Goal: Information Seeking & Learning: Check status

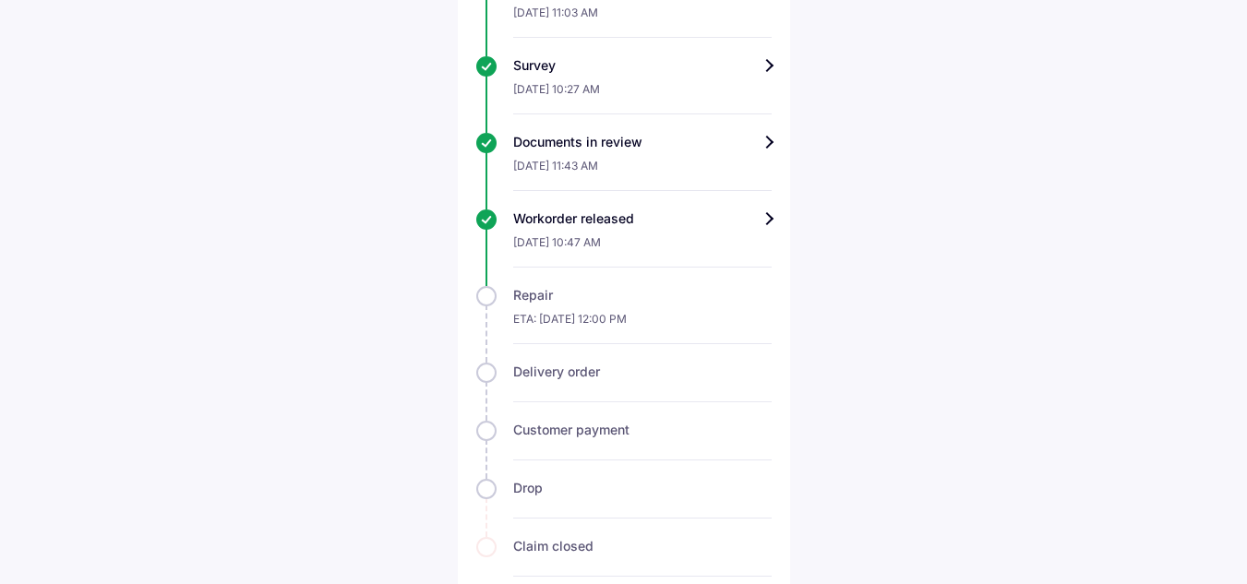
scroll to position [834, 0]
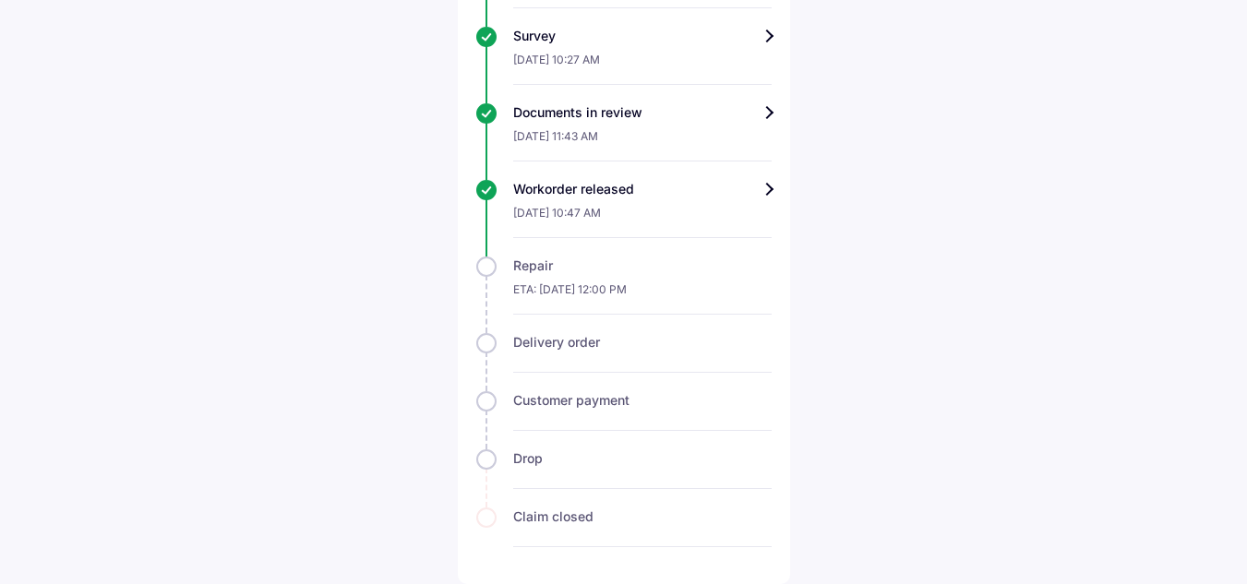
click at [766, 198] on div "Workorder released" at bounding box center [642, 189] width 258 height 18
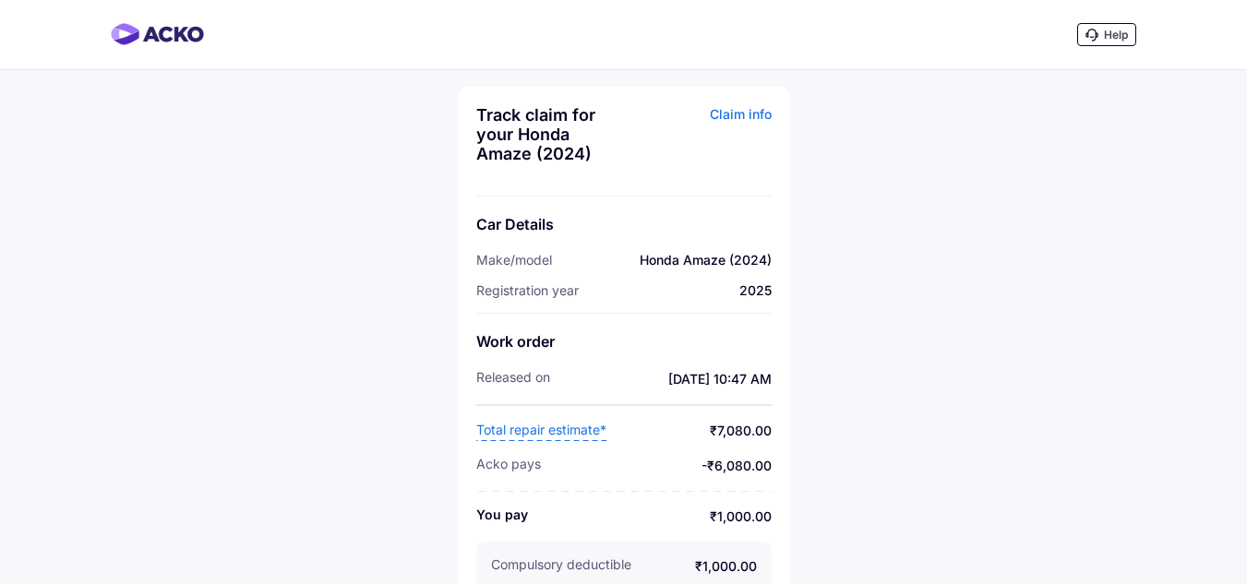
click at [739, 99] on div "Track claim for your Honda Amaze (2024) Claim info Car Details Make/model Honda…" at bounding box center [624, 348] width 332 height 523
click at [744, 116] on div "Claim info" at bounding box center [699, 141] width 143 height 72
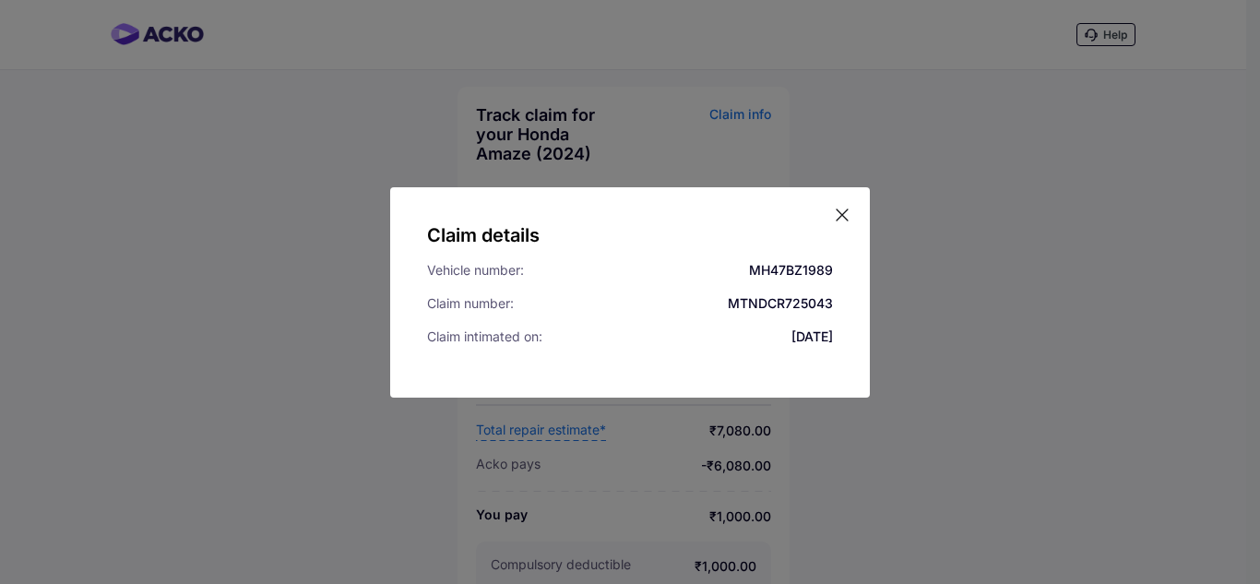
click at [842, 212] on icon at bounding box center [842, 215] width 18 height 18
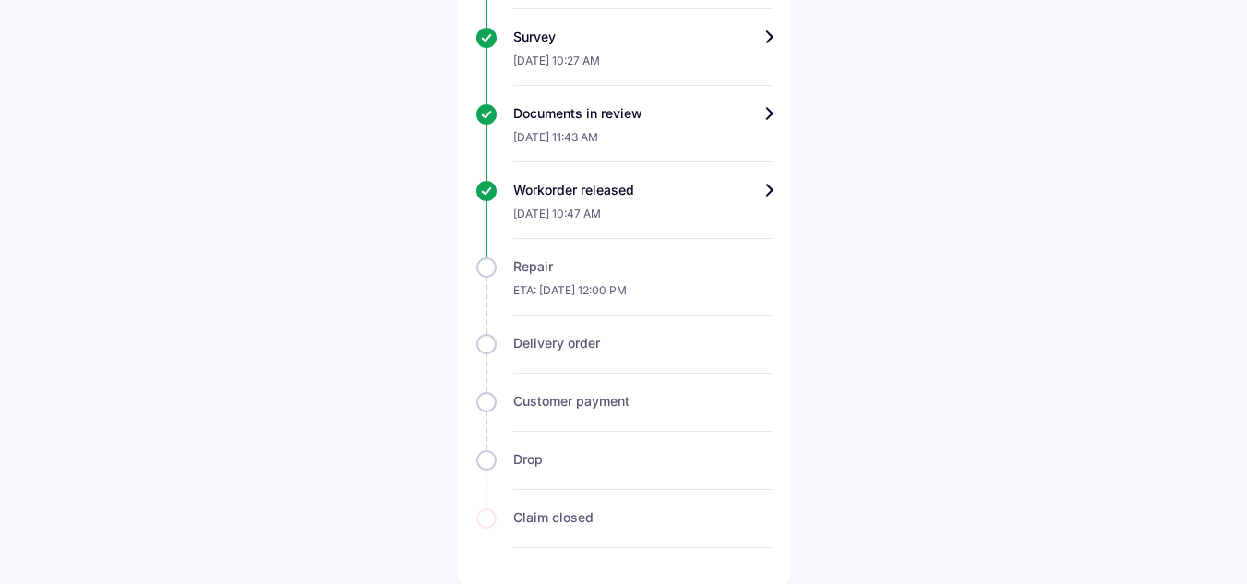
scroll to position [834, 0]
click at [639, 278] on div "ETA: [DATE] 12:00 PM" at bounding box center [642, 295] width 258 height 40
click at [768, 186] on div "Workorder released" at bounding box center [642, 189] width 258 height 18
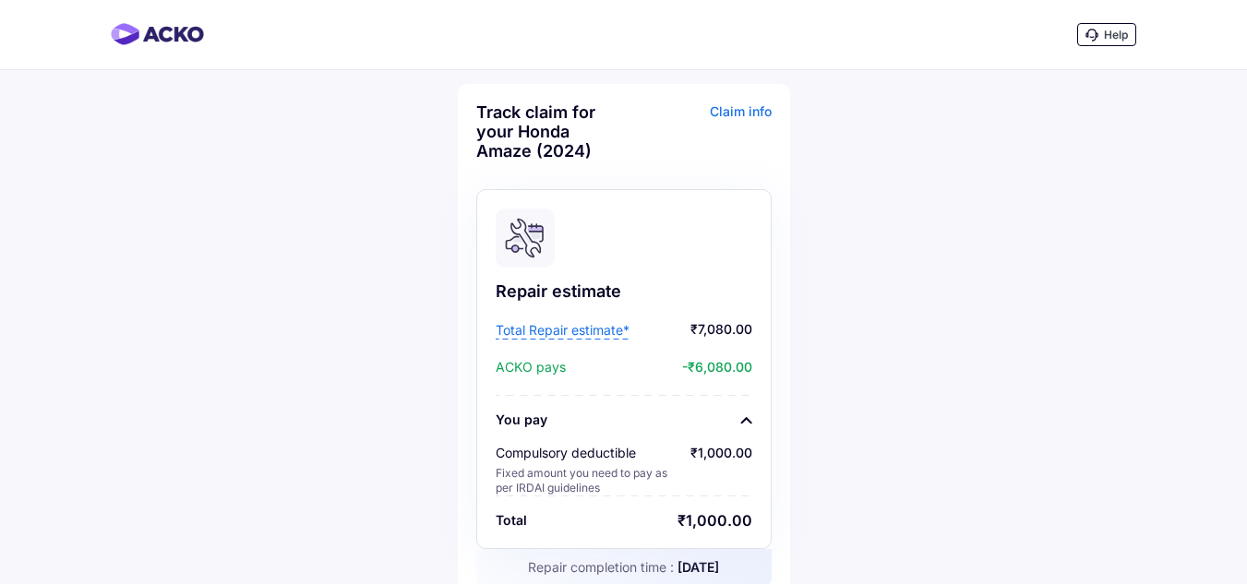
click at [596, 329] on span "Total Repair estimate*" at bounding box center [563, 330] width 134 height 18
